Goal: Task Accomplishment & Management: Manage account settings

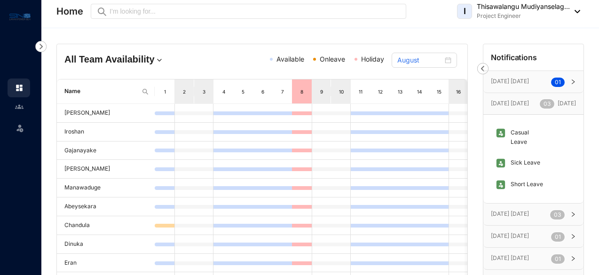
click at [583, 15] on header "Home Preview I Thisawalangu Mudiyanselag... Project Engineer" at bounding box center [320, 14] width 558 height 28
click at [579, 11] on img at bounding box center [575, 11] width 10 height 3
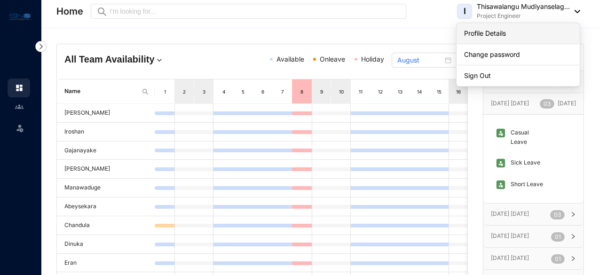
click at [512, 31] on link "Profile Details" at bounding box center [518, 33] width 108 height 9
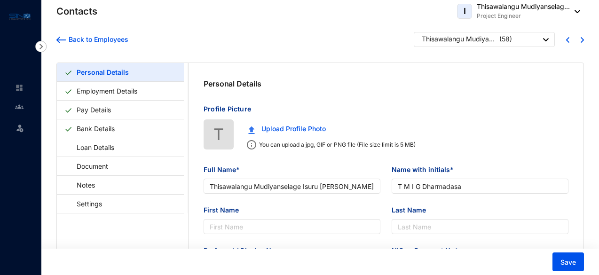
type input "Thisawalangu Mudiyanselage Isuru [PERSON_NAME]"
type input "T M I G Dharmadasa"
type input "Isuru"
type input "962450350V"
type input "Sri Lankan"
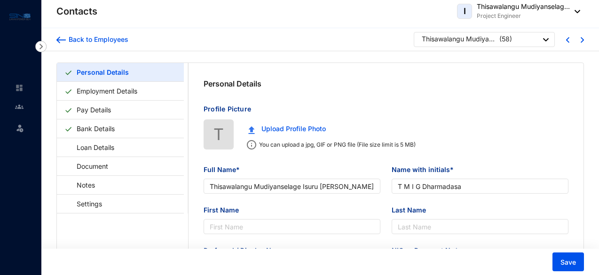
type input "0715192056"
radio input "true"
type input "[PERSON_NAME][GEOGRAPHIC_DATA]"
type input "Father"
type input "0774784779"
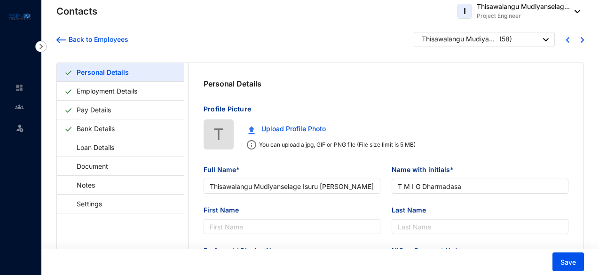
type input "[DATE]"
click at [116, 92] on link "Employment Details" at bounding box center [107, 90] width 68 height 19
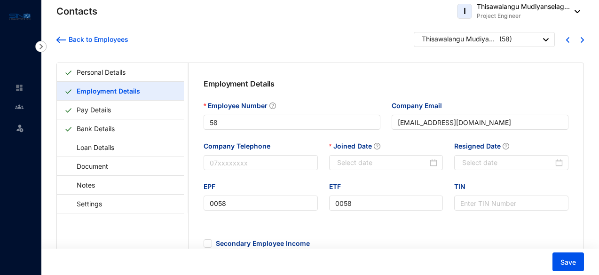
type input "[DATE]"
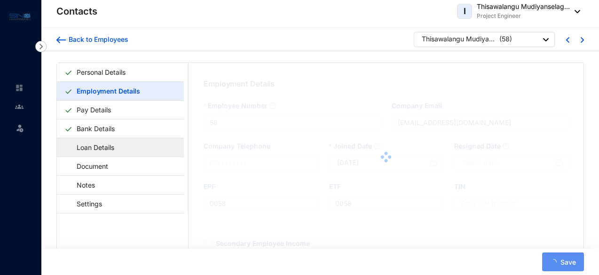
click at [113, 152] on link "Loan Details" at bounding box center [90, 147] width 53 height 19
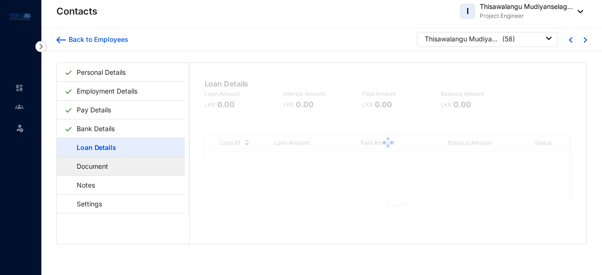
click at [109, 165] on link "Document" at bounding box center [87, 166] width 47 height 19
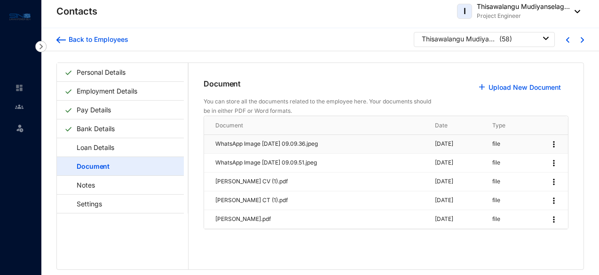
scroll to position [23, 0]
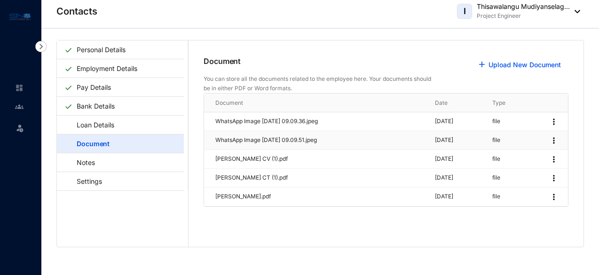
click at [271, 136] on p "WhatsApp Image [DATE] 09.09.51.jpeg" at bounding box center [319, 140] width 208 height 9
click at [327, 156] on p "[PERSON_NAME] CV (1).pdf" at bounding box center [319, 159] width 208 height 9
